Goal: Task Accomplishment & Management: Use online tool/utility

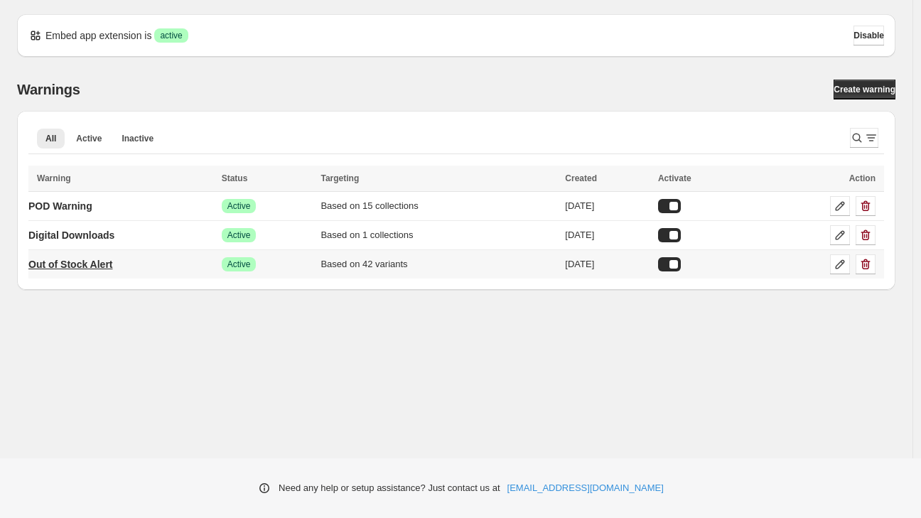
click at [83, 259] on p "Out of Stock Alert" at bounding box center [70, 264] width 85 height 14
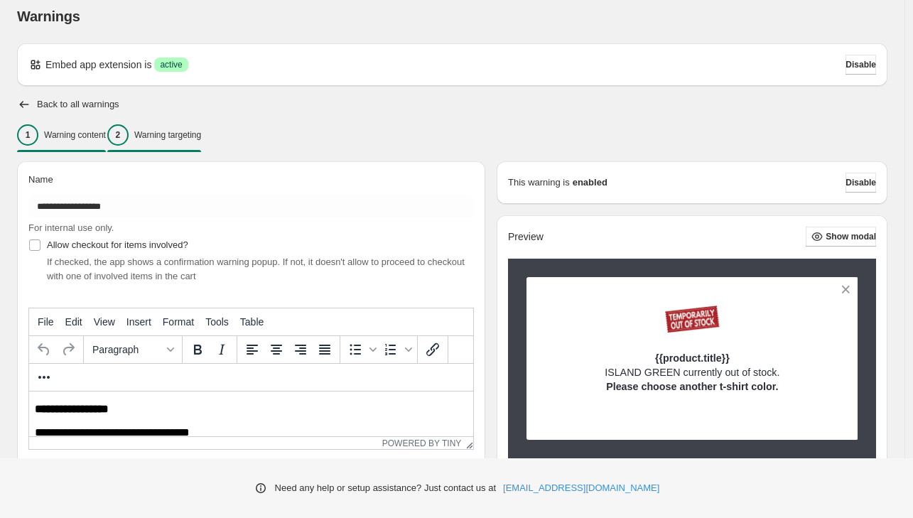
click at [193, 135] on p "Warning targeting" at bounding box center [167, 134] width 67 height 11
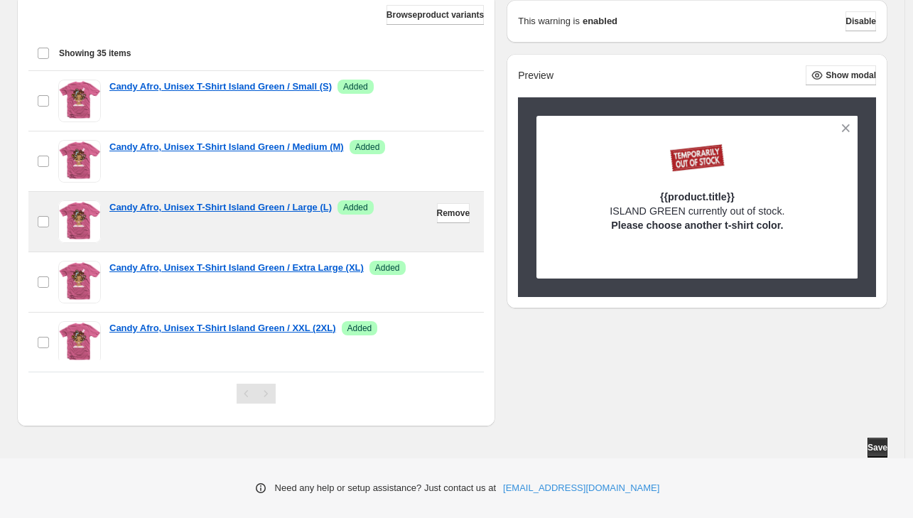
scroll to position [397, 0]
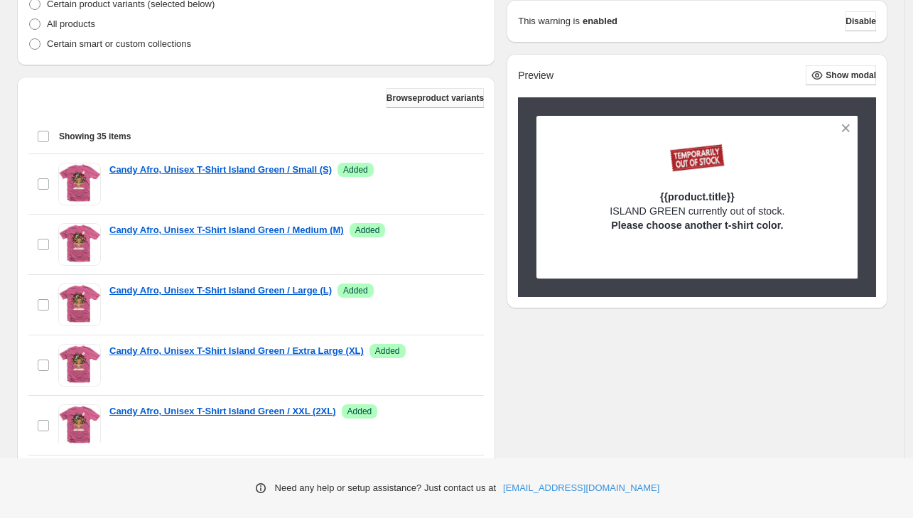
click at [419, 99] on span "Browse product variants" at bounding box center [435, 97] width 97 height 11
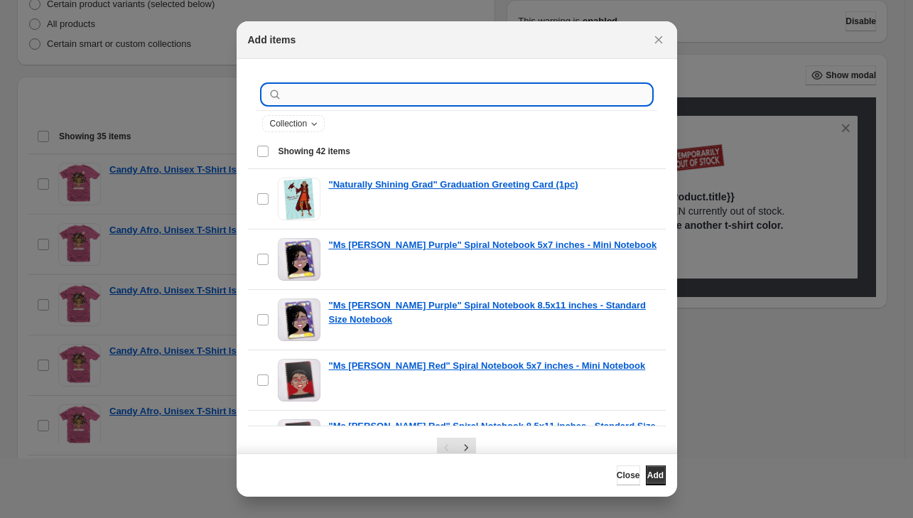
click at [372, 102] on input ":r1b:" at bounding box center [468, 95] width 367 height 20
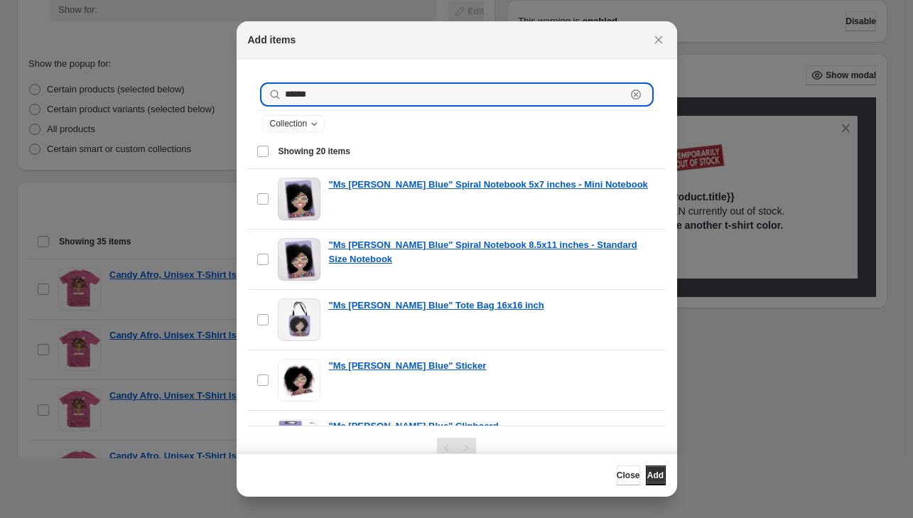
scroll to position [139, 0]
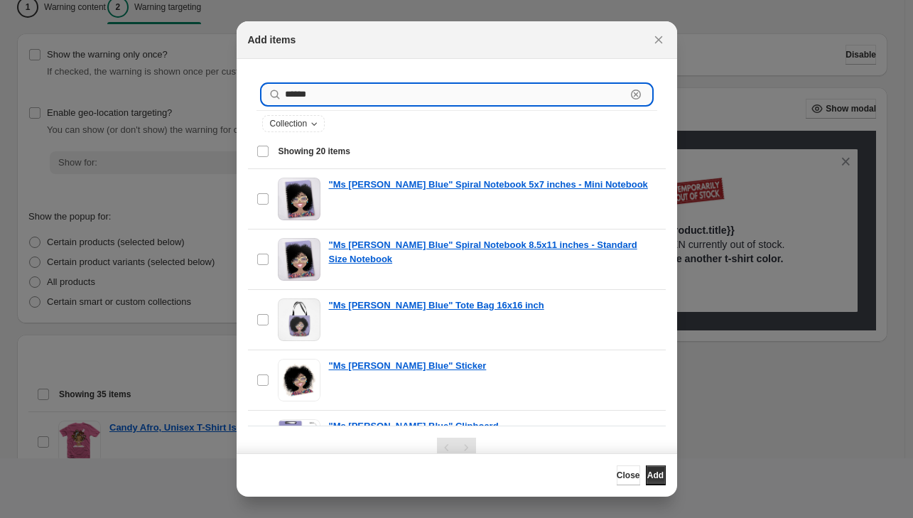
click at [285, 94] on input "*****" at bounding box center [455, 95] width 341 height 20
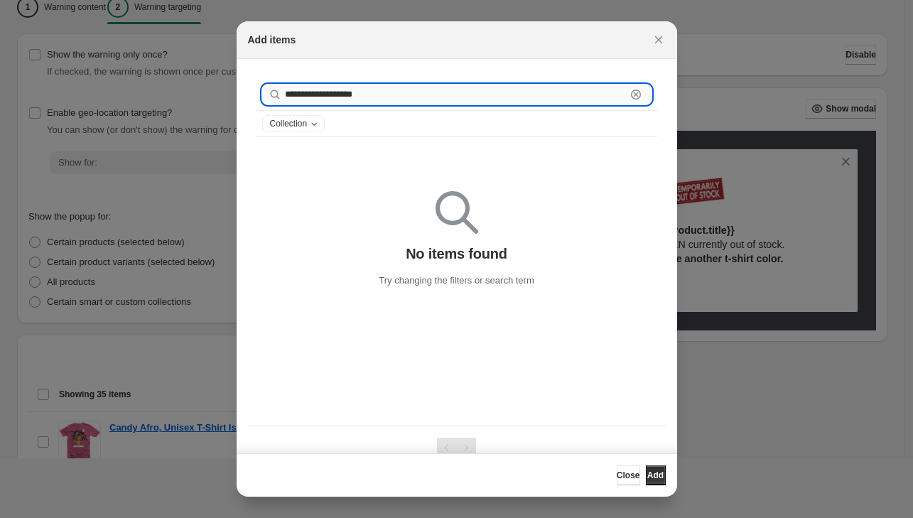
click at [395, 92] on input "**********" at bounding box center [455, 95] width 341 height 20
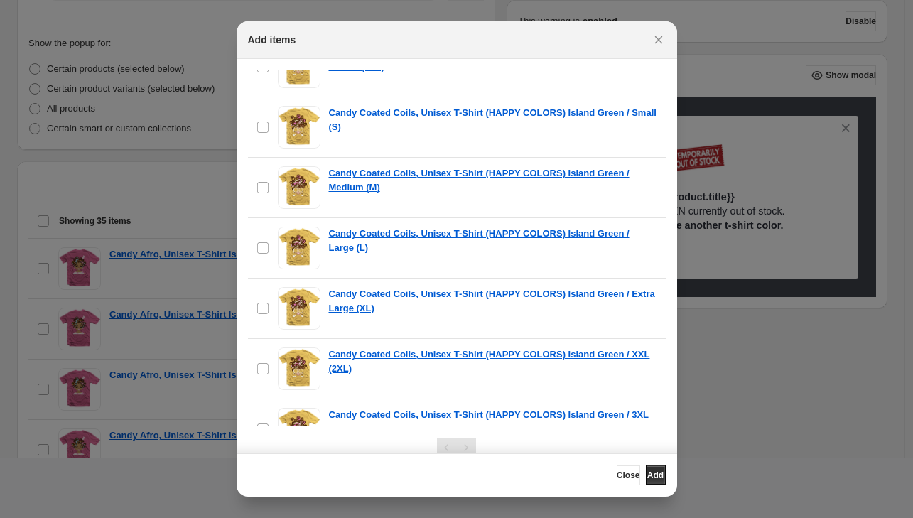
scroll to position [4646, 0]
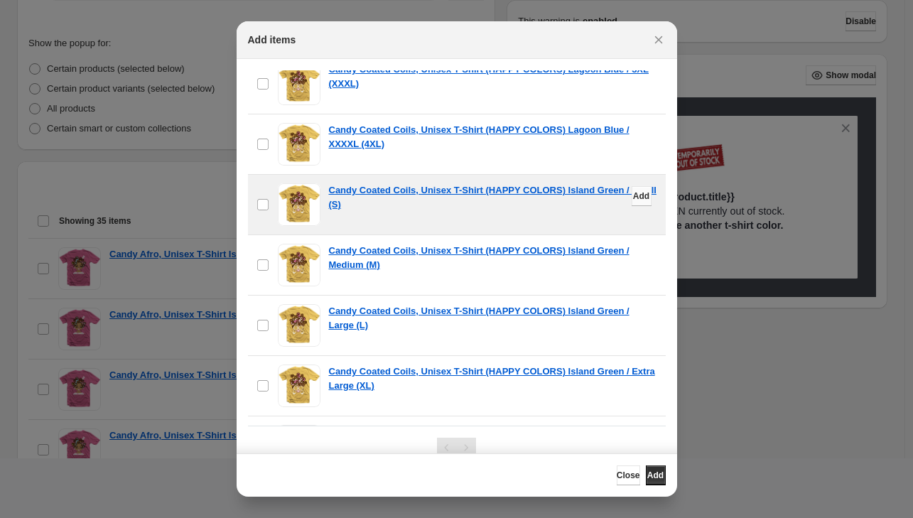
type input "**********"
click at [632, 195] on button "Add" at bounding box center [642, 196] width 20 height 20
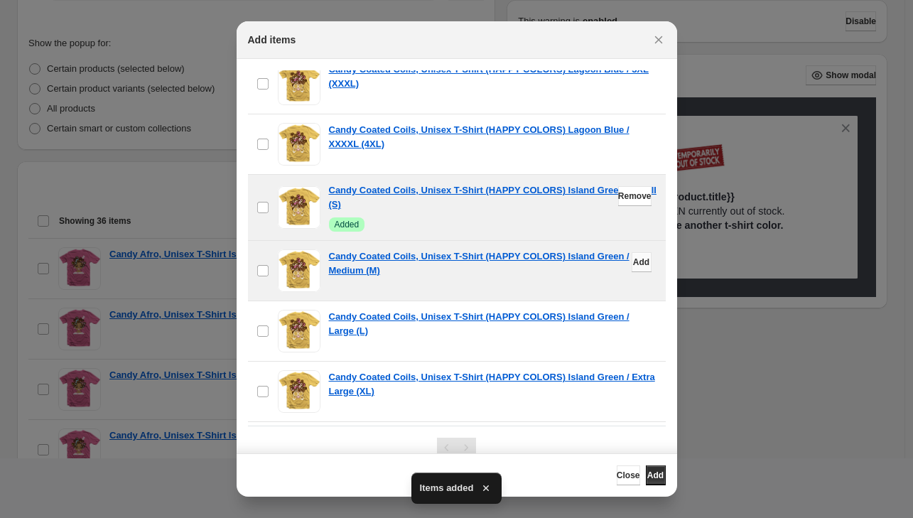
click at [633, 262] on span "Add" at bounding box center [641, 262] width 16 height 11
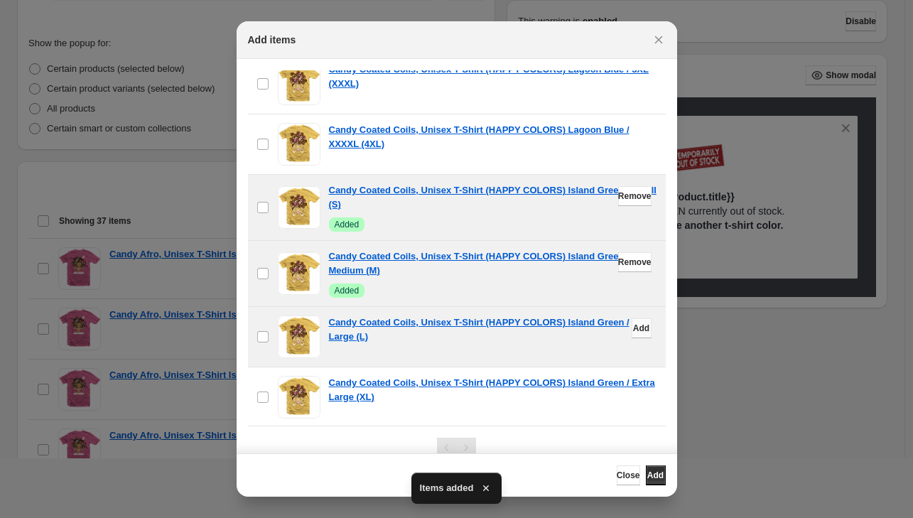
click at [633, 330] on span "Add" at bounding box center [641, 328] width 16 height 11
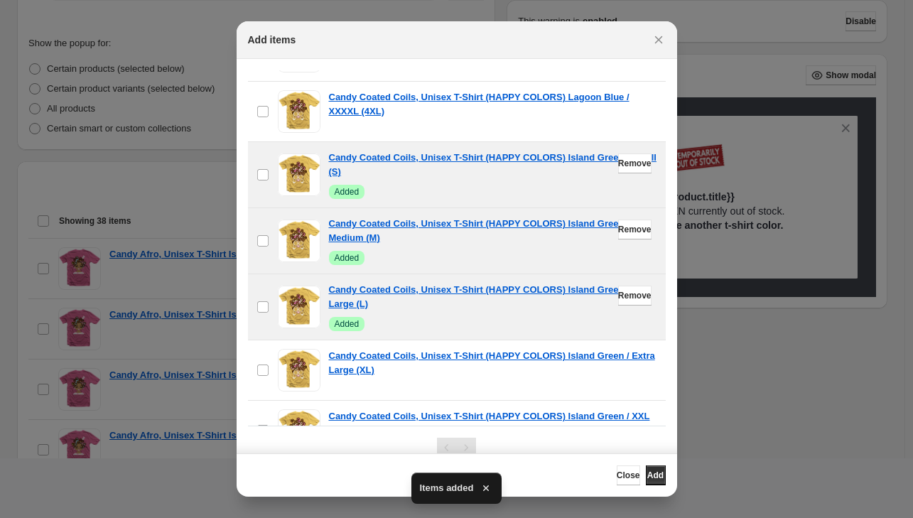
scroll to position [4712, 0]
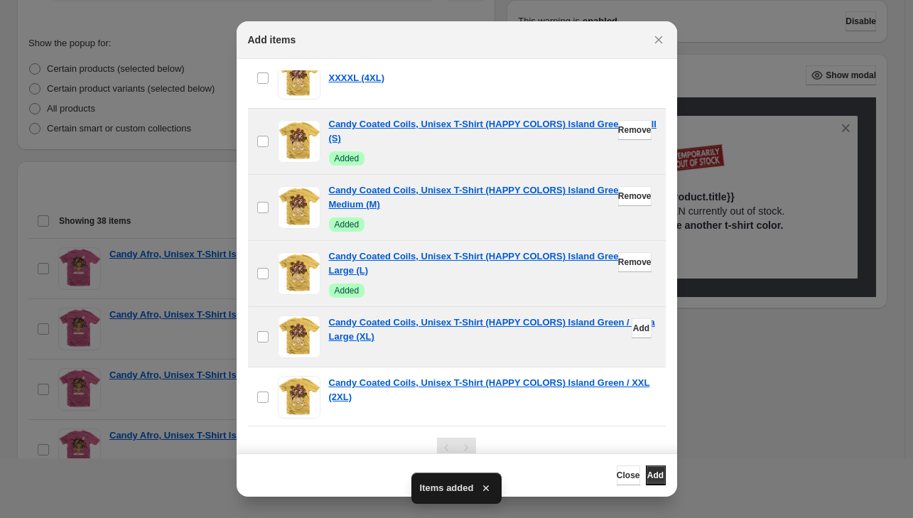
click at [633, 327] on span "Add" at bounding box center [641, 328] width 16 height 11
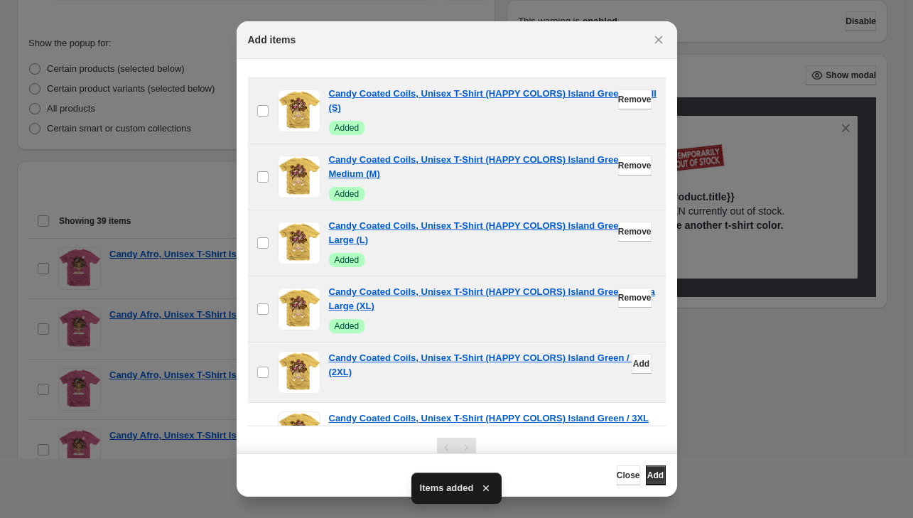
scroll to position [4744, 0]
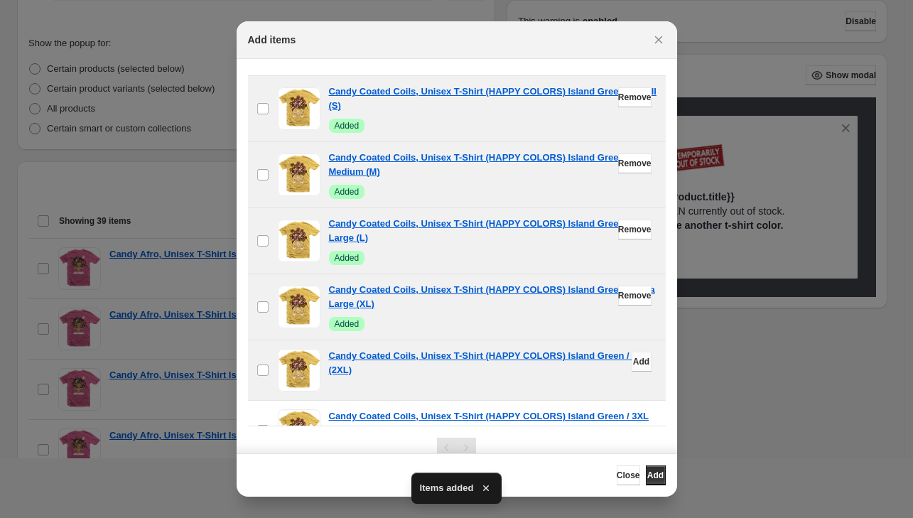
click at [633, 366] on span "Add" at bounding box center [641, 361] width 16 height 11
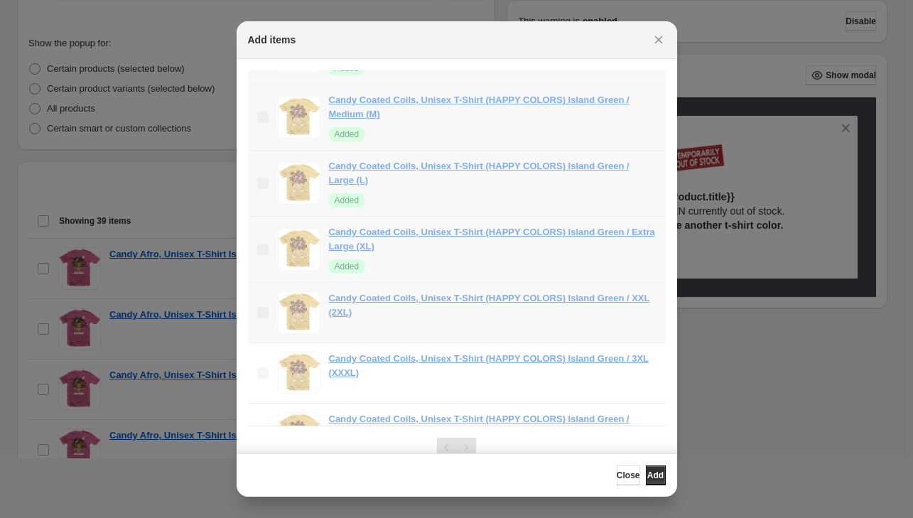
scroll to position [4802, 0]
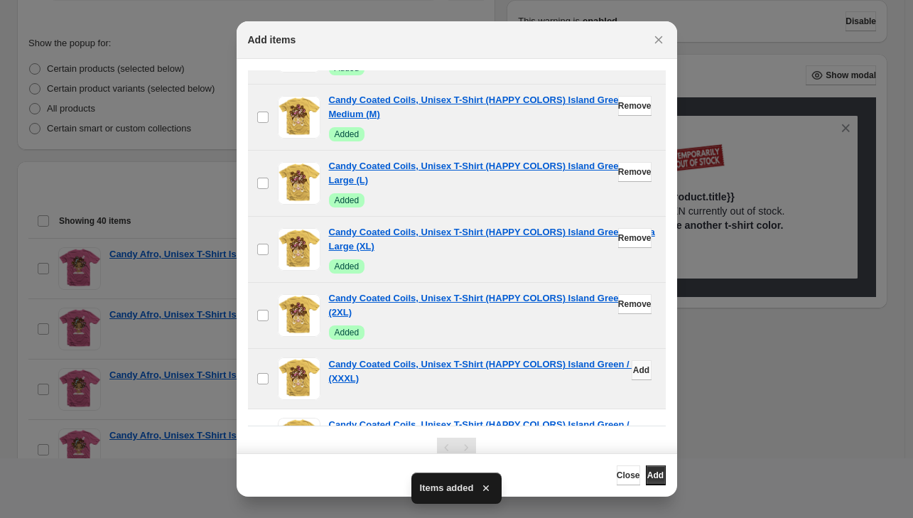
click at [633, 369] on span "Add" at bounding box center [641, 370] width 16 height 11
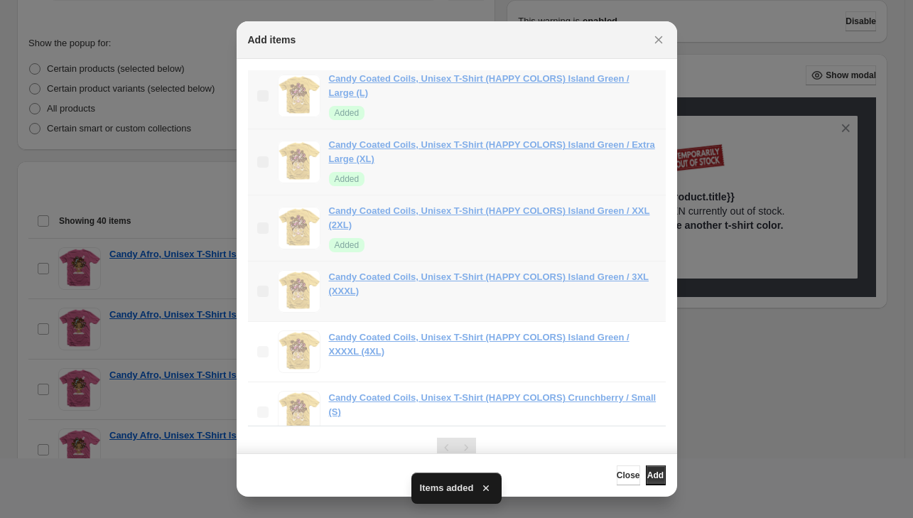
scroll to position [4935, 0]
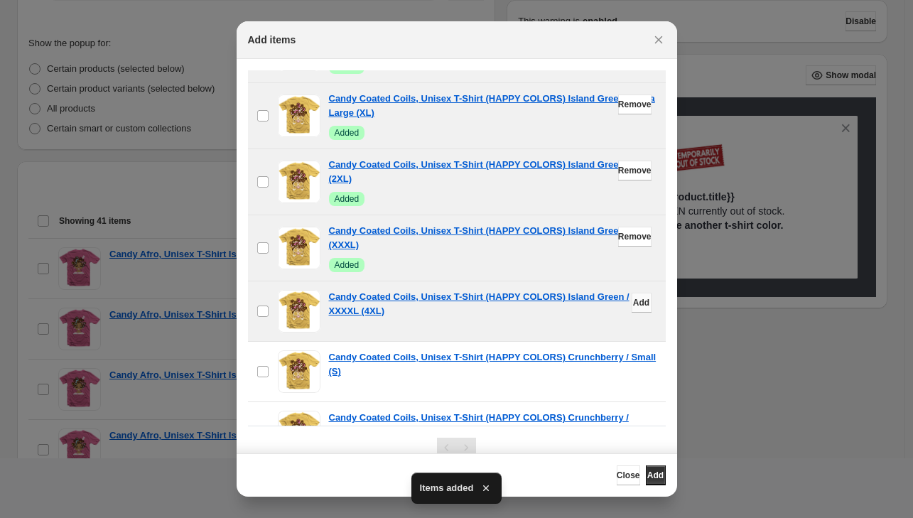
click at [632, 299] on button "Add" at bounding box center [642, 303] width 20 height 20
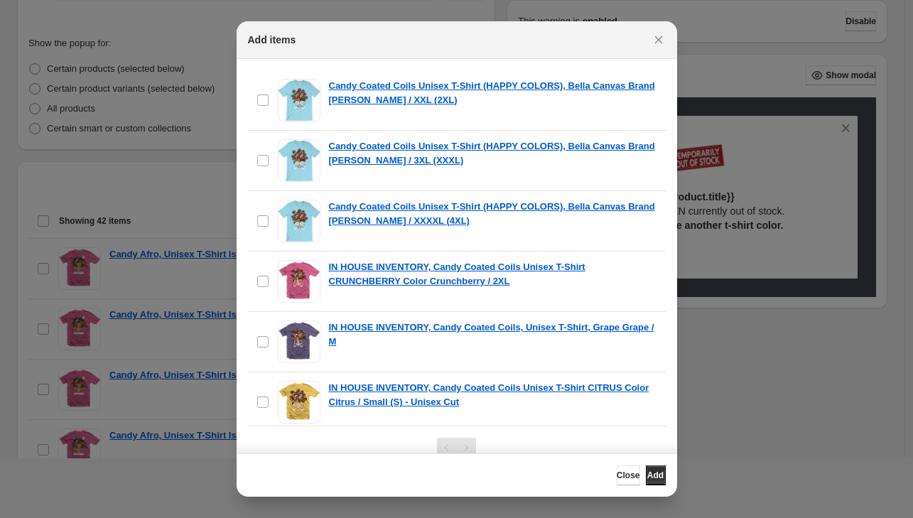
scroll to position [7394, 0]
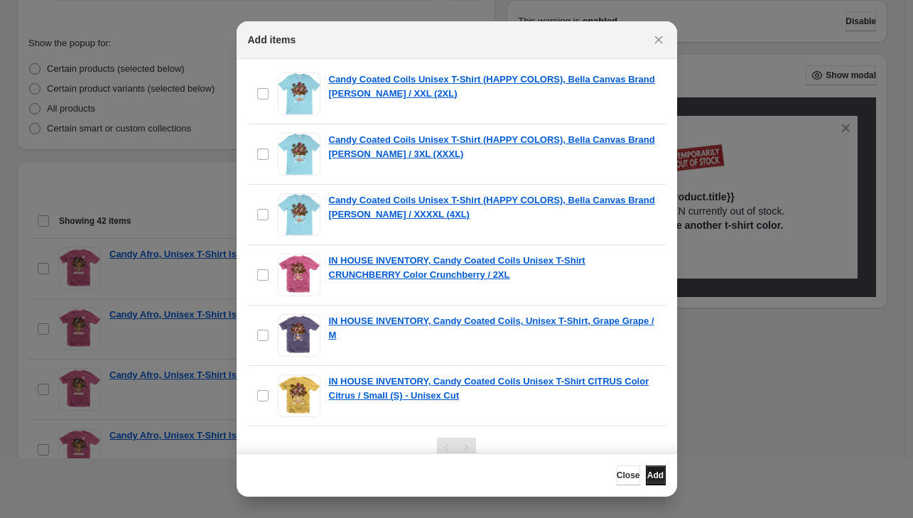
click at [649, 473] on span "Add" at bounding box center [655, 475] width 16 height 11
click at [659, 38] on icon "Close" at bounding box center [659, 40] width 14 height 14
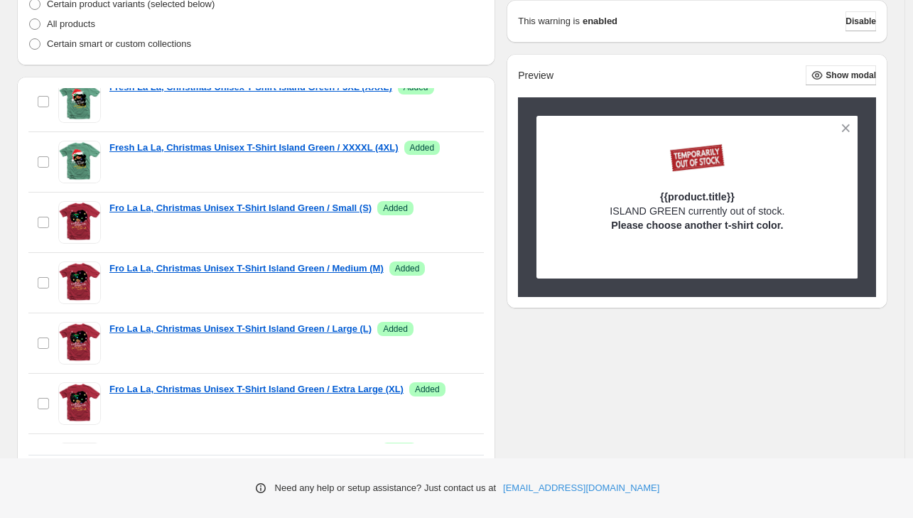
scroll to position [1551, 0]
